Goal: Navigation & Orientation: Find specific page/section

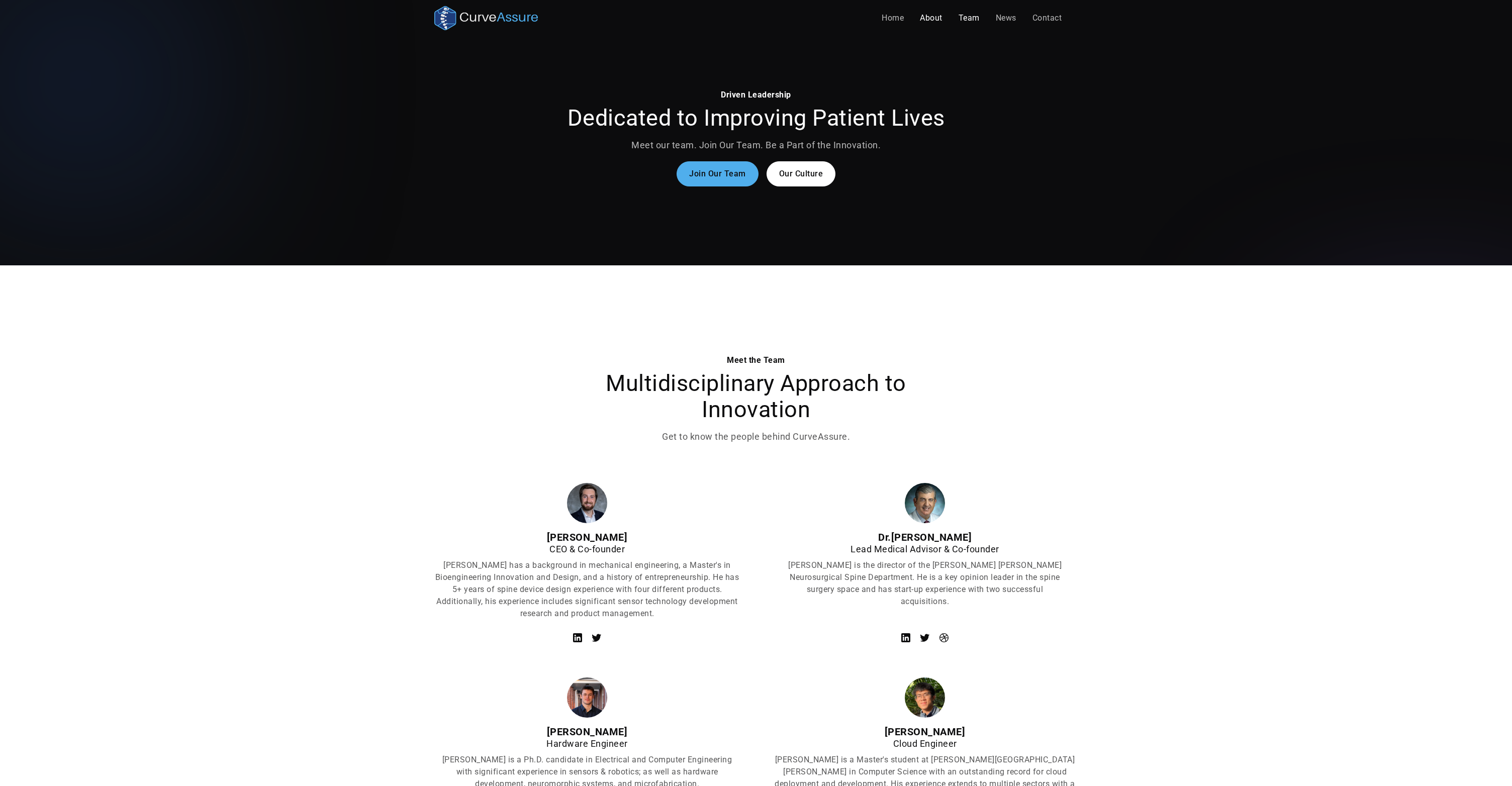
click at [920, 18] on link "About" at bounding box center [931, 18] width 39 height 20
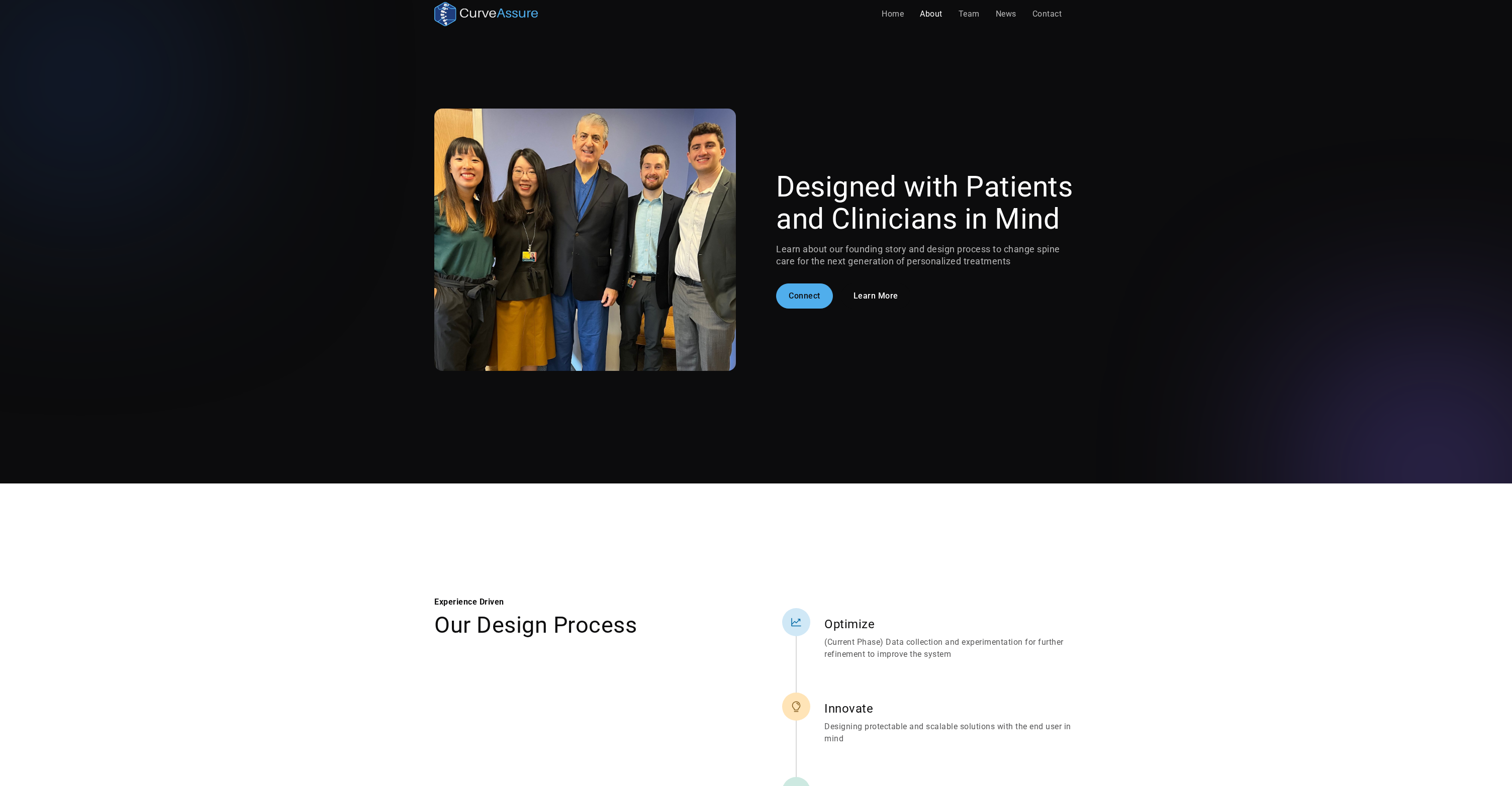
scroll to position [5, 0]
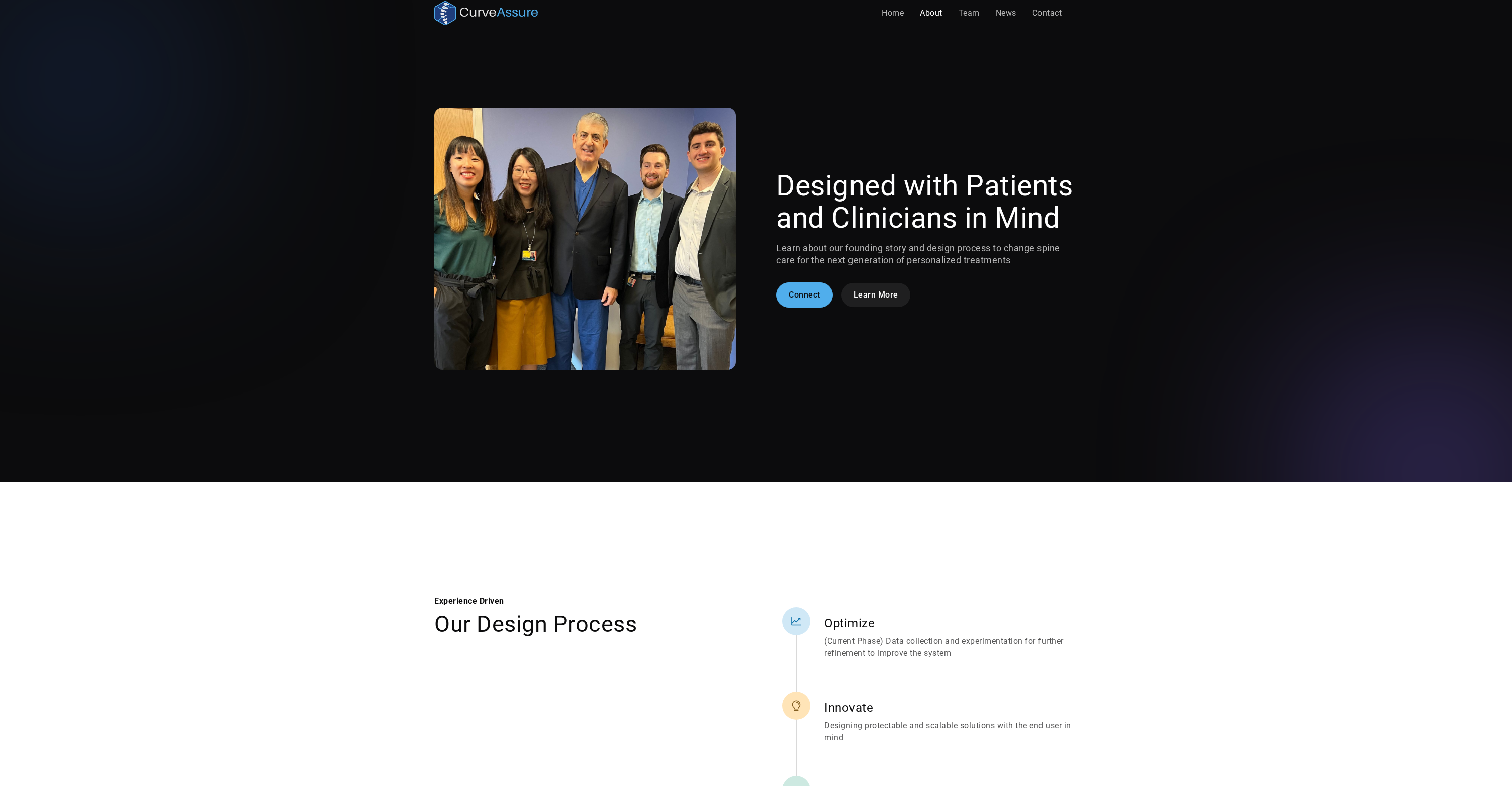
click at [890, 292] on link "Learn More" at bounding box center [876, 295] width 70 height 25
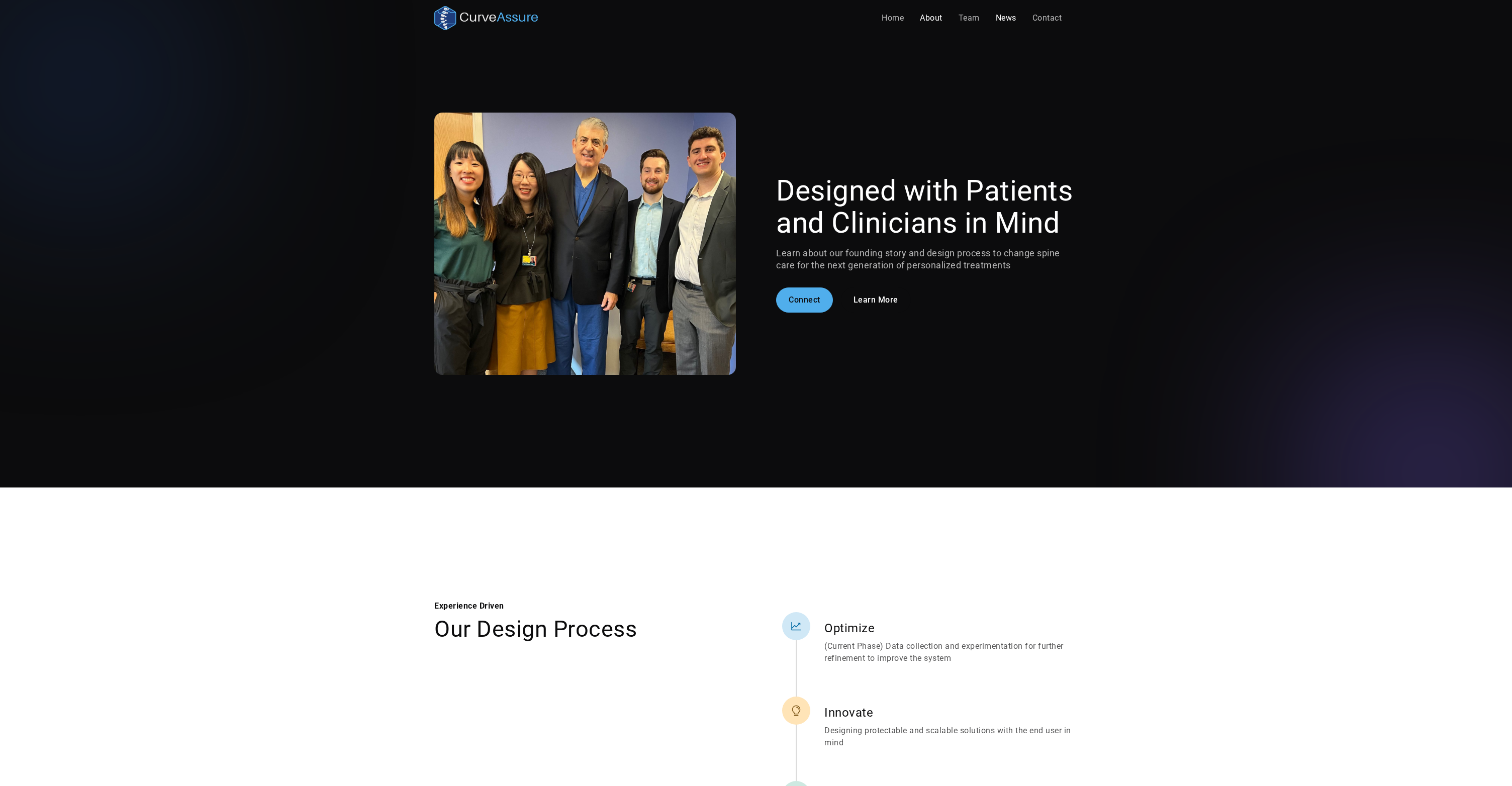
click at [1005, 21] on link "News" at bounding box center [1006, 18] width 37 height 20
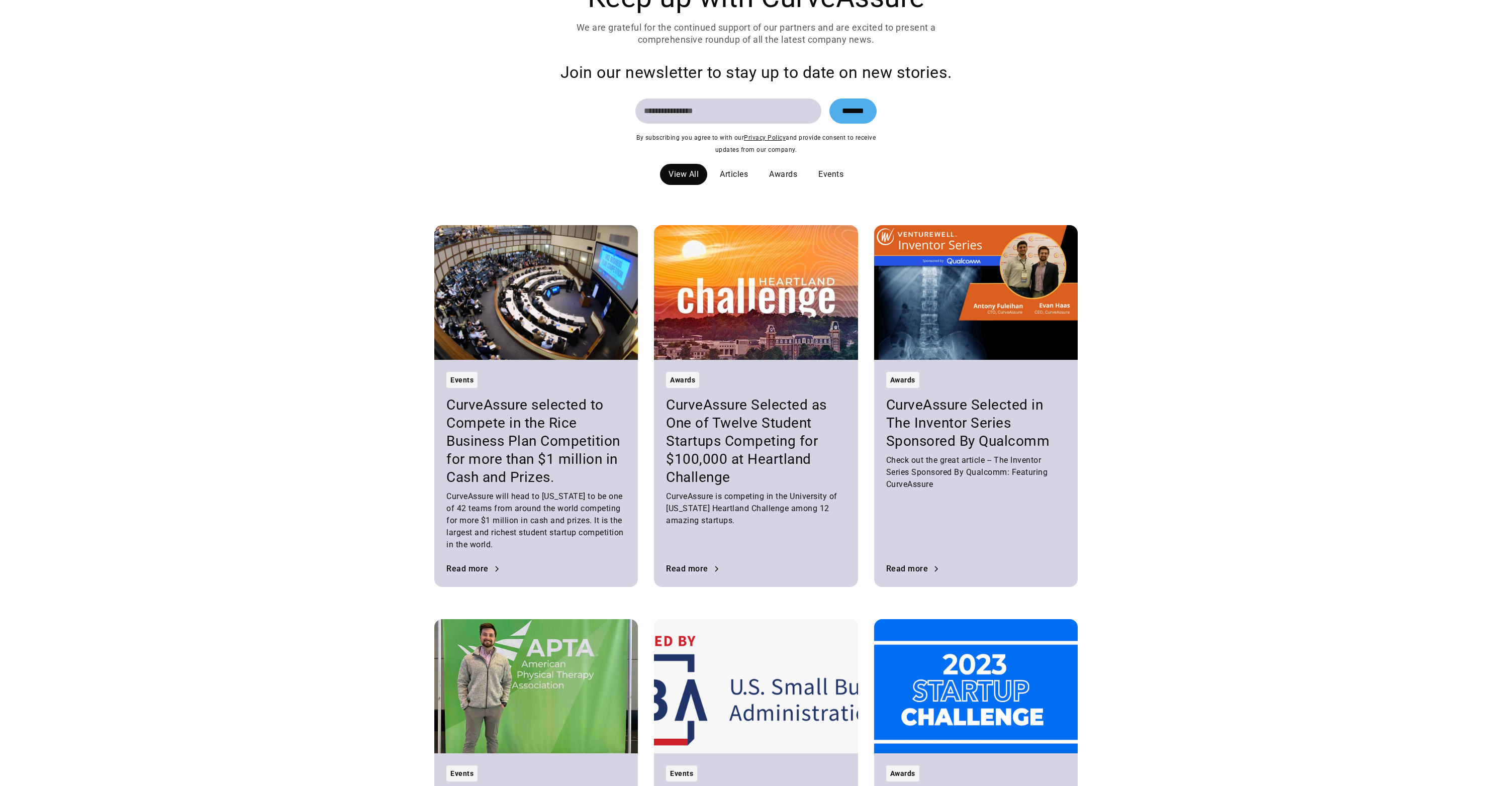
scroll to position [105, 0]
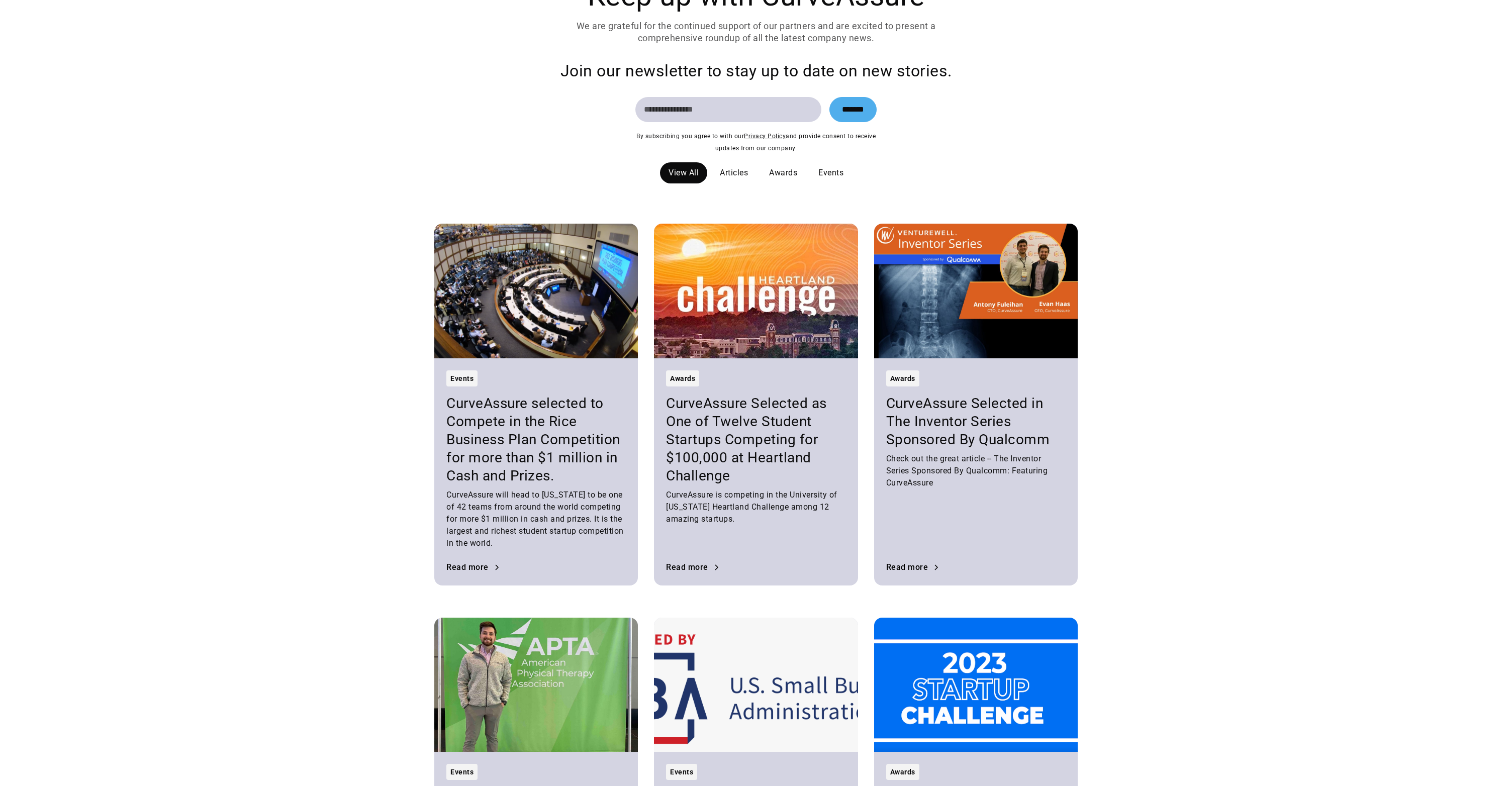
click at [494, 376] on div "Events" at bounding box center [536, 378] width 180 height 16
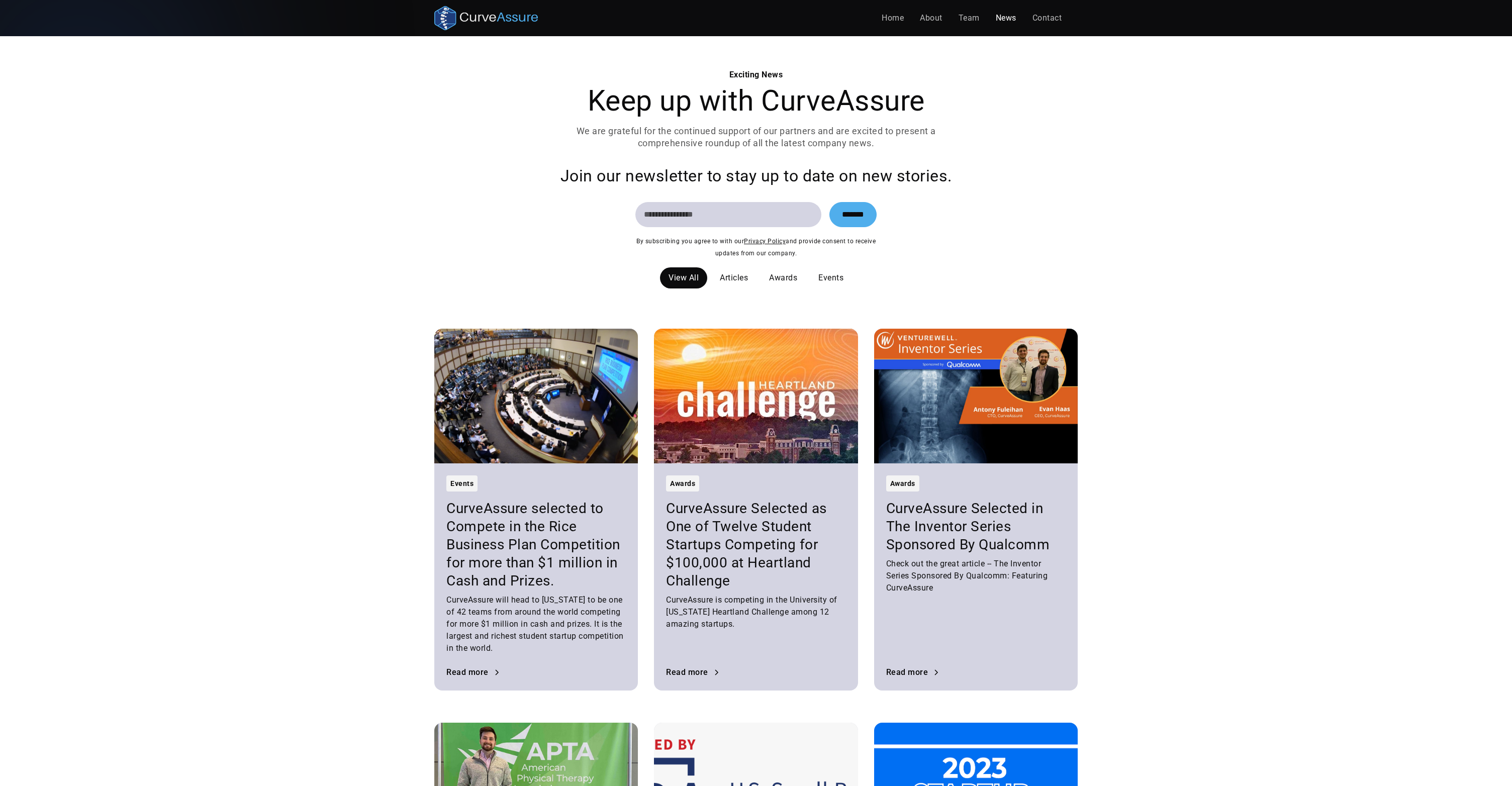
scroll to position [0, 0]
click at [714, 560] on h3 "CurveAssure Selected as One of Twelve Student Startups Competing for $100,000 a…" at bounding box center [756, 545] width 180 height 90
click at [972, 21] on link "Team" at bounding box center [968, 18] width 37 height 20
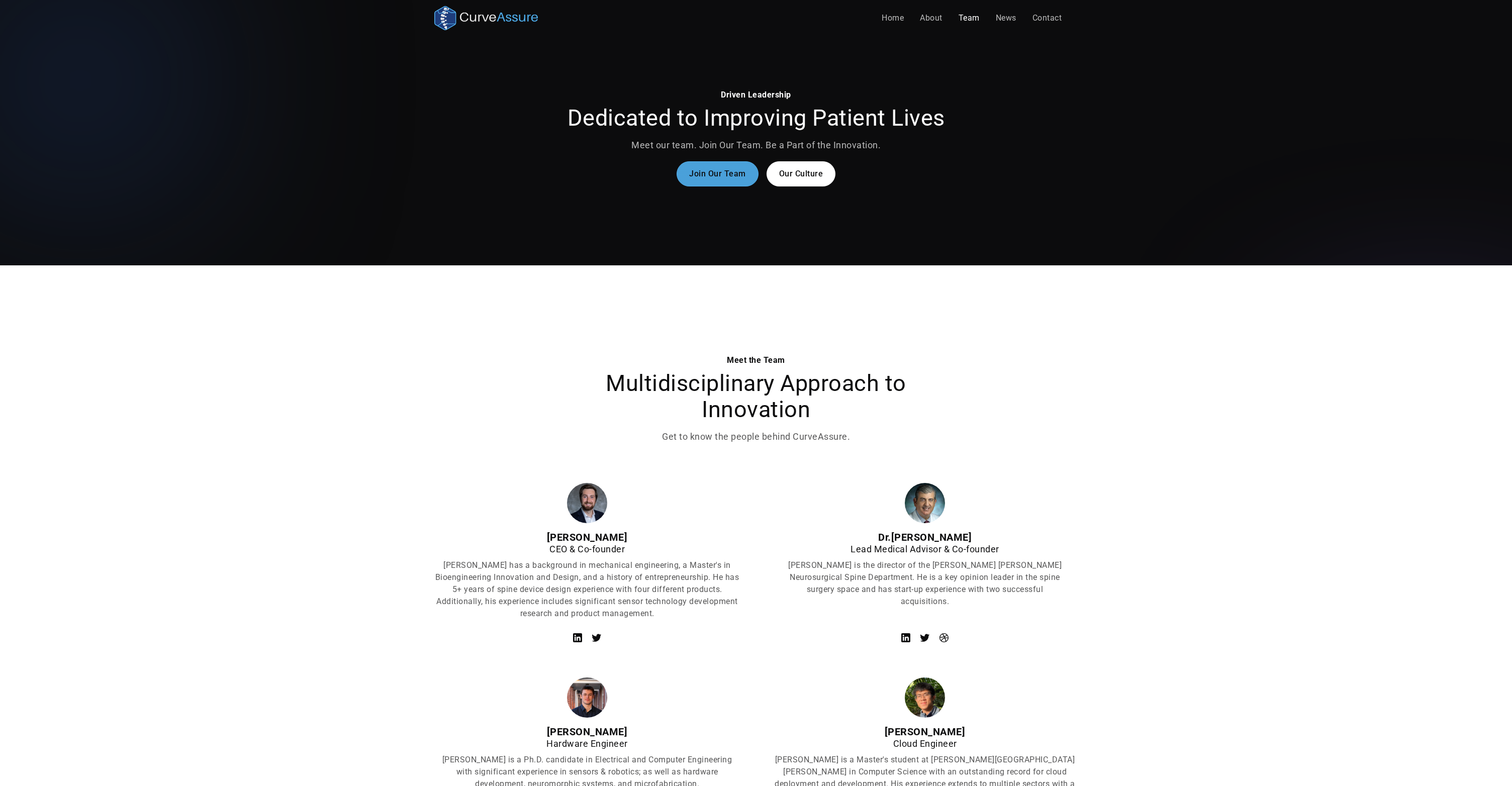
click at [704, 184] on link "Join Our Team" at bounding box center [718, 174] width 82 height 25
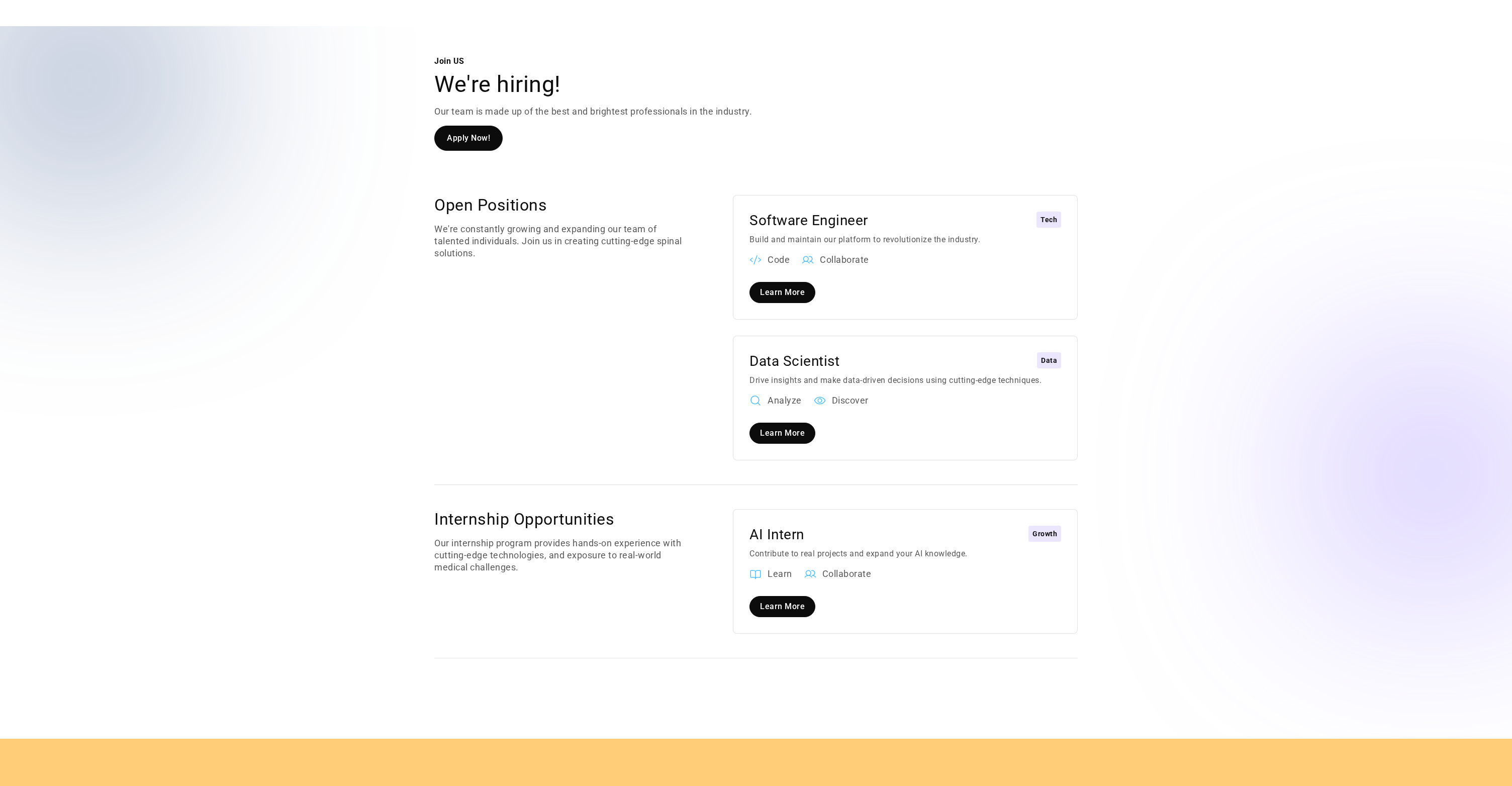
scroll to position [1124, 0]
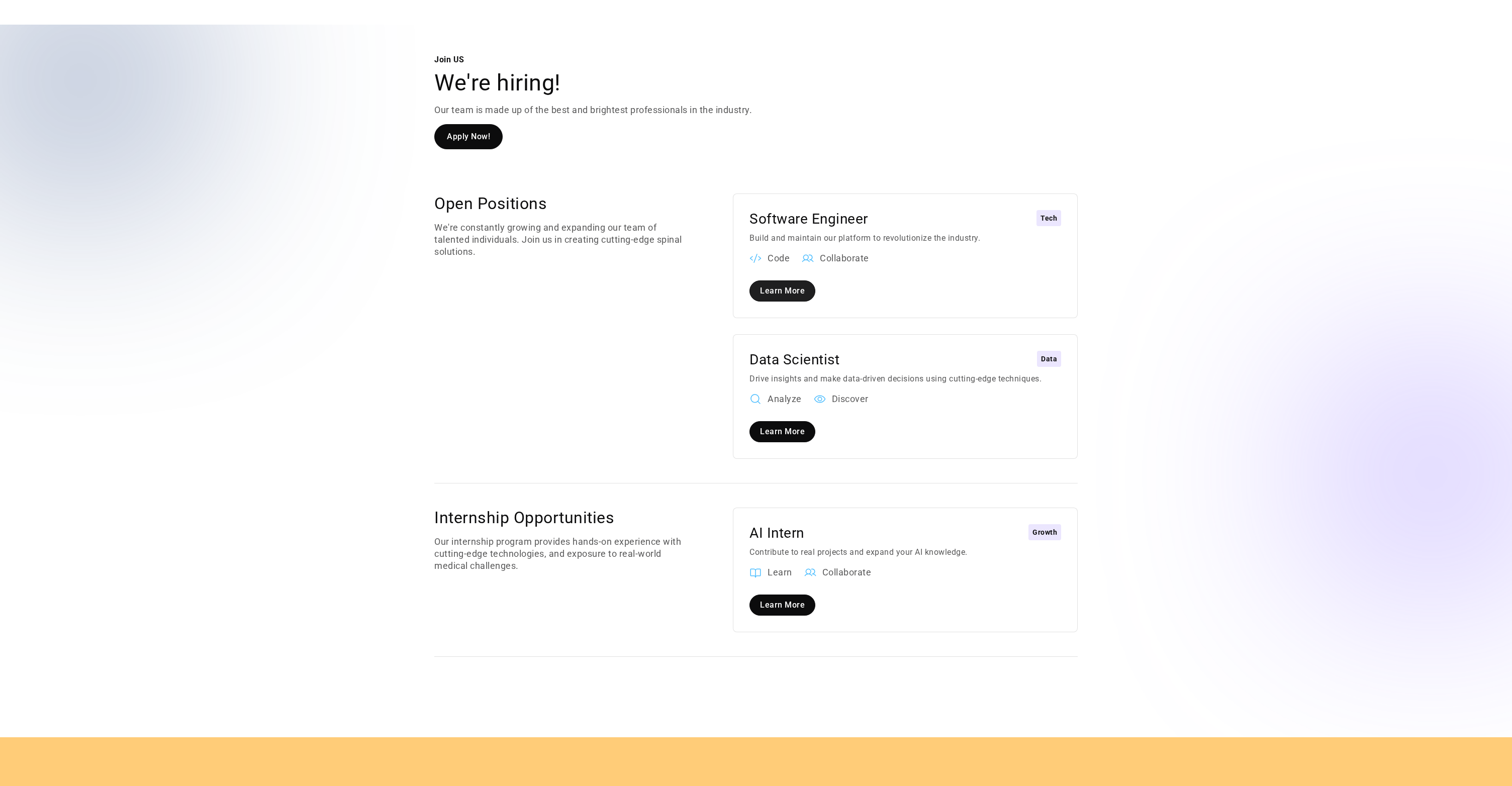
click at [791, 281] on link "Learn More" at bounding box center [782, 291] width 66 height 21
click at [1037, 210] on div "Software Engineer Tech" at bounding box center [905, 219] width 312 height 18
click at [768, 421] on link "Learn More" at bounding box center [782, 432] width 66 height 21
